Goal: Find specific page/section: Find specific page/section

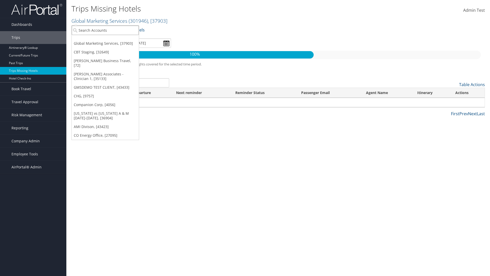
click at [105, 30] on input "search" at bounding box center [105, 30] width 67 height 9
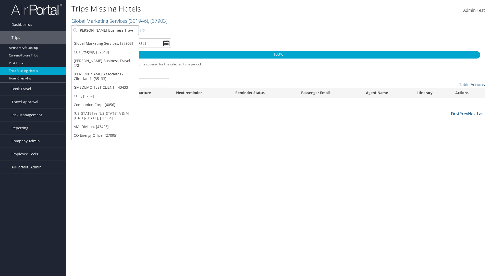
type input "[PERSON_NAME] Business Travel"
click at [112, 44] on div "Account" at bounding box center [112, 44] width 87 height 5
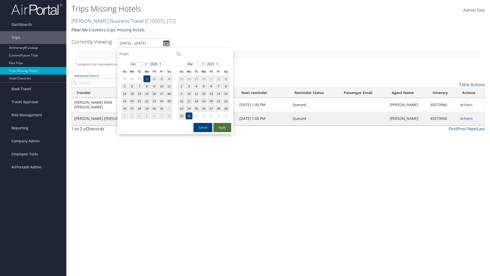
click at [222, 127] on button "Apply" at bounding box center [222, 127] width 18 height 9
type input "[DATE] - [DATE]"
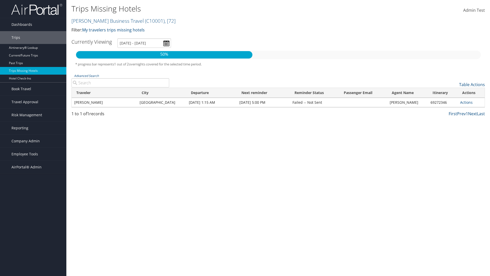
click at [120, 83] on input "Advanced Search" at bounding box center [121, 82] width 98 height 9
type input "[PERSON_NAME]"
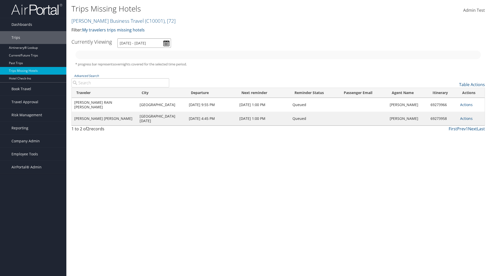
click at [144, 43] on input "[DATE] - [DATE]" at bounding box center [144, 42] width 54 height 9
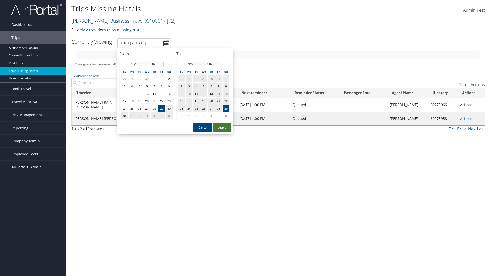
click at [222, 127] on button "Apply" at bounding box center [222, 127] width 18 height 9
type input "[DATE] - [DATE]"
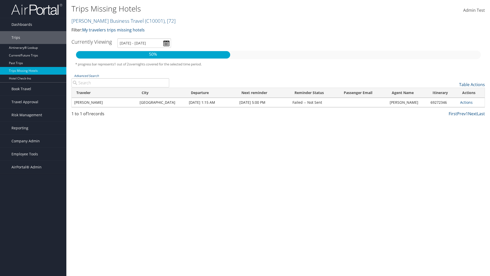
click at [120, 83] on input "Advanced Search" at bounding box center [121, 82] width 98 height 9
type input "[GEOGRAPHIC_DATA]"
